Goal: Learn about a topic

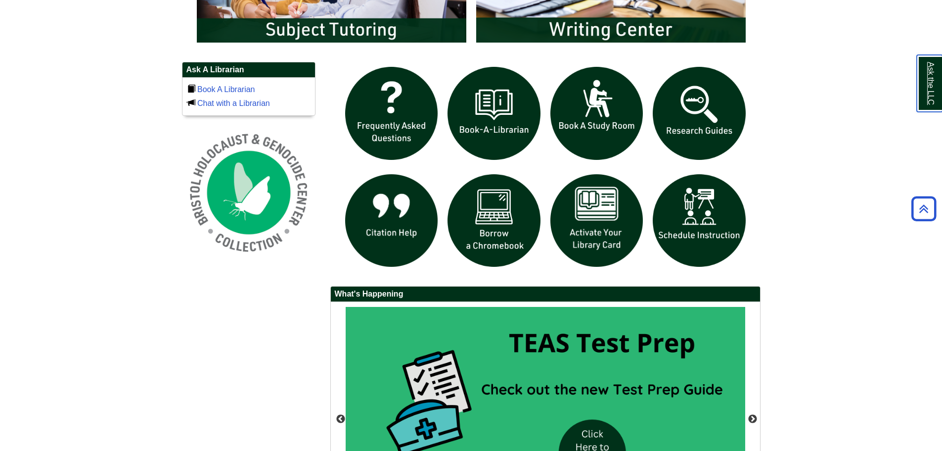
scroll to position [791, 0]
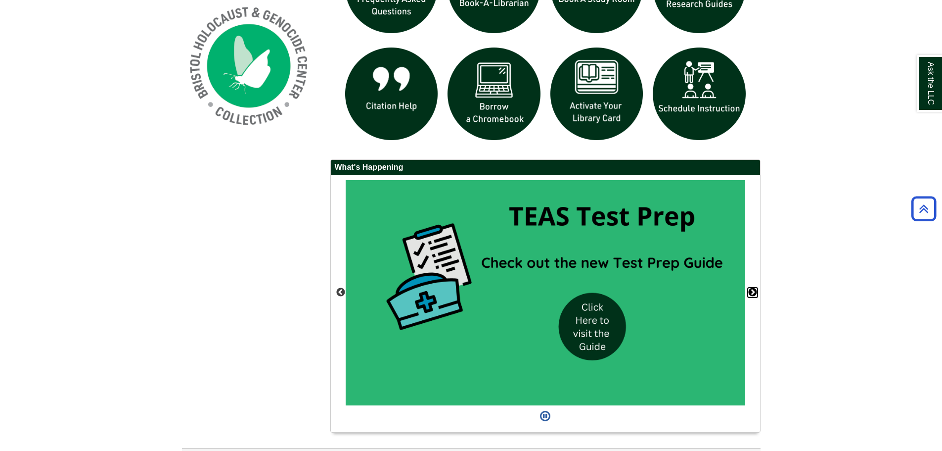
click at [752, 291] on button "Next" at bounding box center [753, 292] width 10 height 10
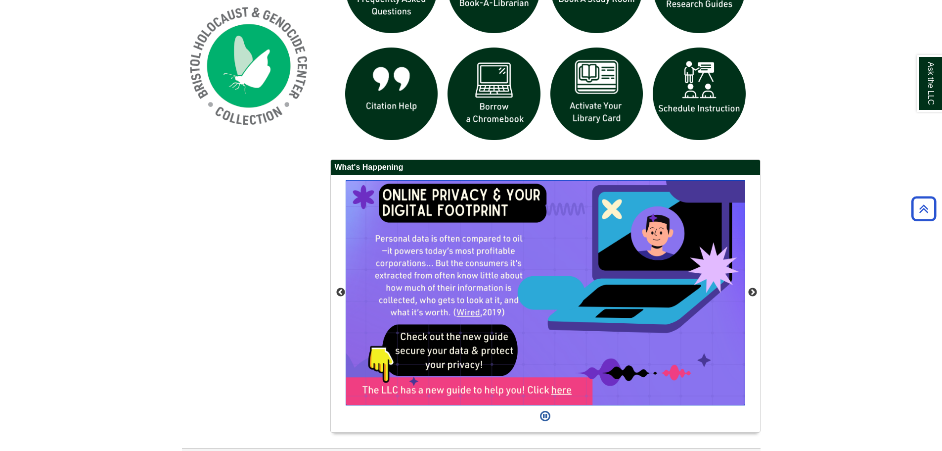
click at [472, 257] on img "slideshow" at bounding box center [546, 292] width 400 height 225
